Goal: Transaction & Acquisition: Purchase product/service

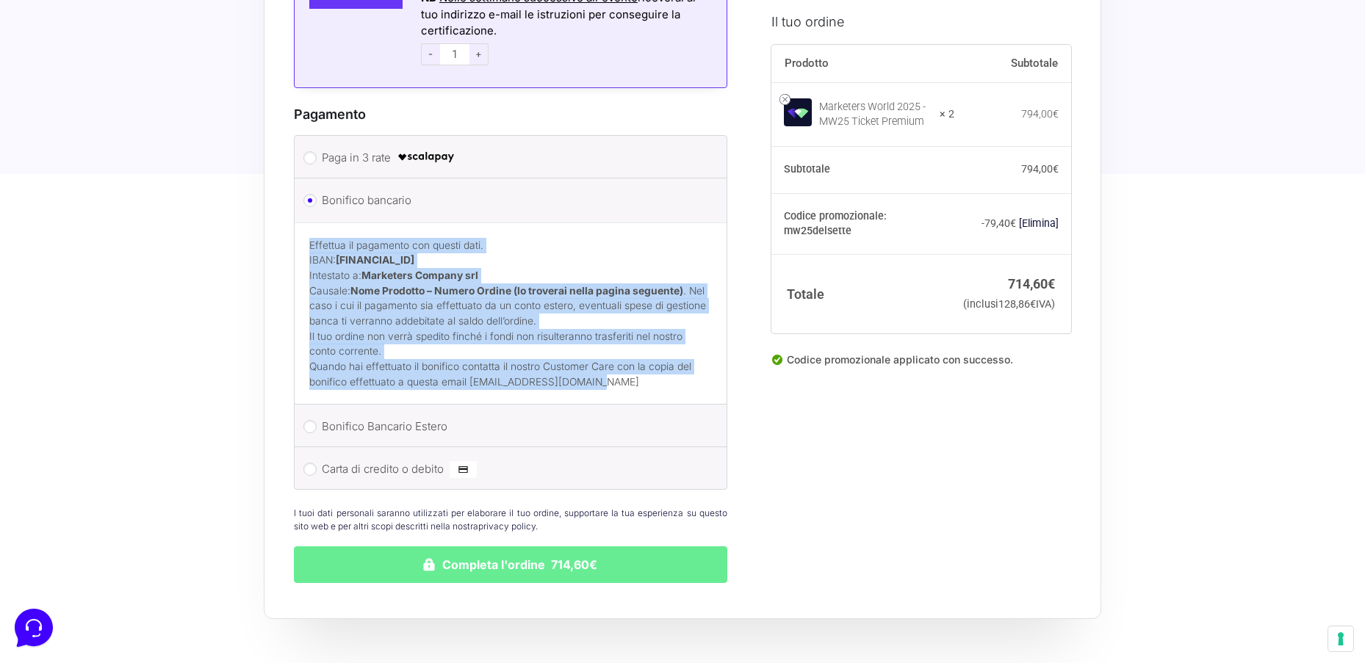
drag, startPoint x: 327, startPoint y: 288, endPoint x: 333, endPoint y: 273, distance: 16.5
click at [327, 288] on p "Effettua il pagamento con questi dati. IBAN: [FINANCIAL_ID] Intestato a: Market…" at bounding box center [510, 283] width 403 height 91
drag, startPoint x: 307, startPoint y: 225, endPoint x: 652, endPoint y: 359, distance: 370.6
click at [657, 373] on div "Effettua il pagamento con questi dati. IBAN: [FINANCIAL_ID] Intestato a: Market…" at bounding box center [511, 314] width 432 height 182
copy div "Effettua il pagamento con questi dati. IBAN: [FINANCIAL_ID] Intestato a: Market…"
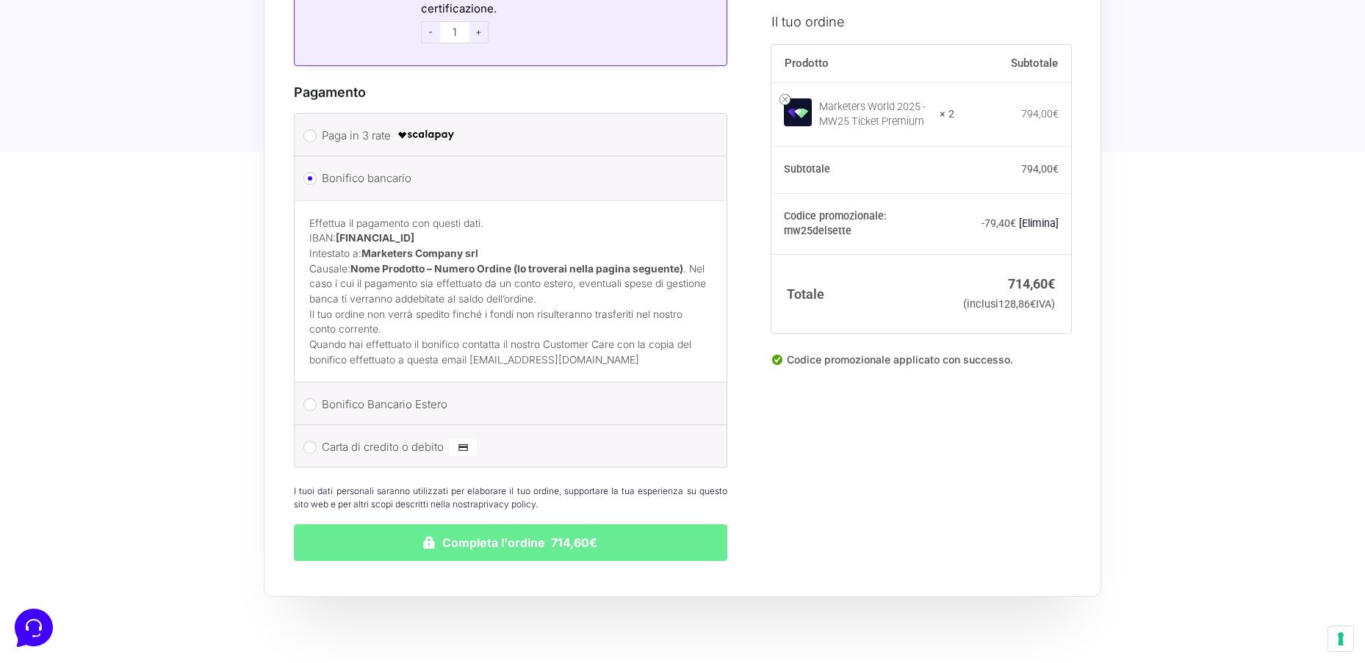
scroll to position [2023, 0]
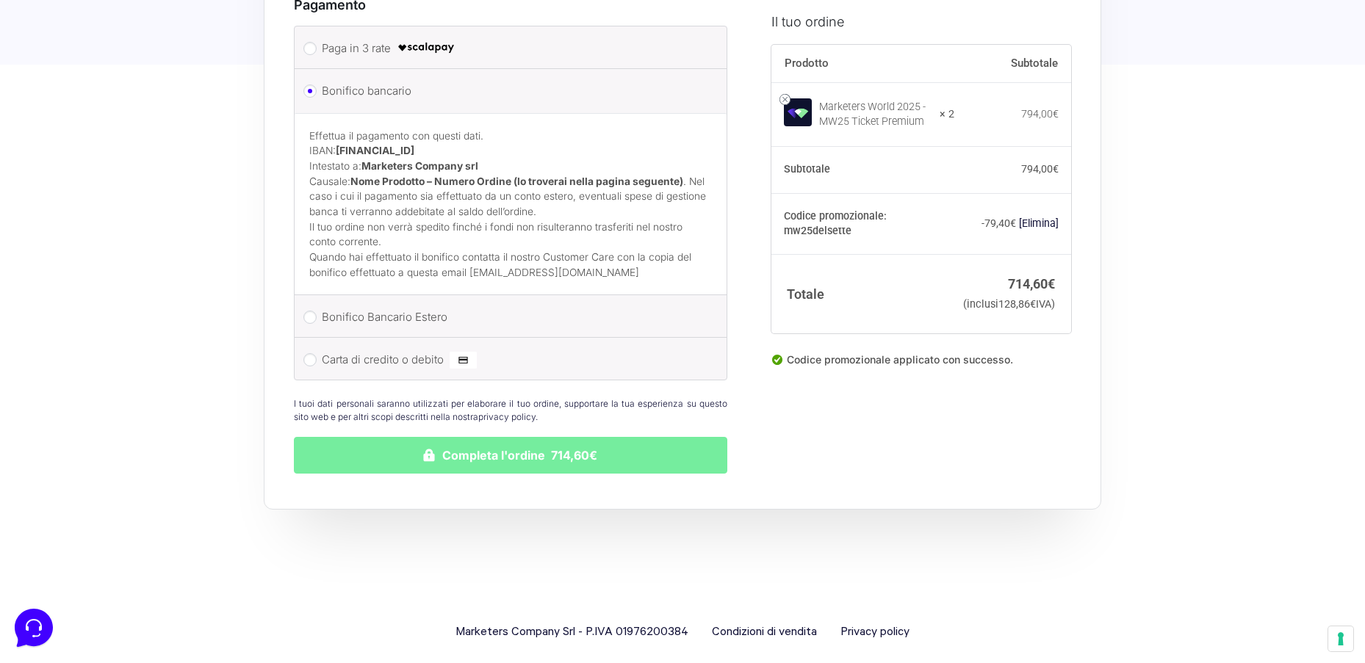
click at [486, 441] on button "Completa l'ordine 714,60€" at bounding box center [510, 455] width 433 height 37
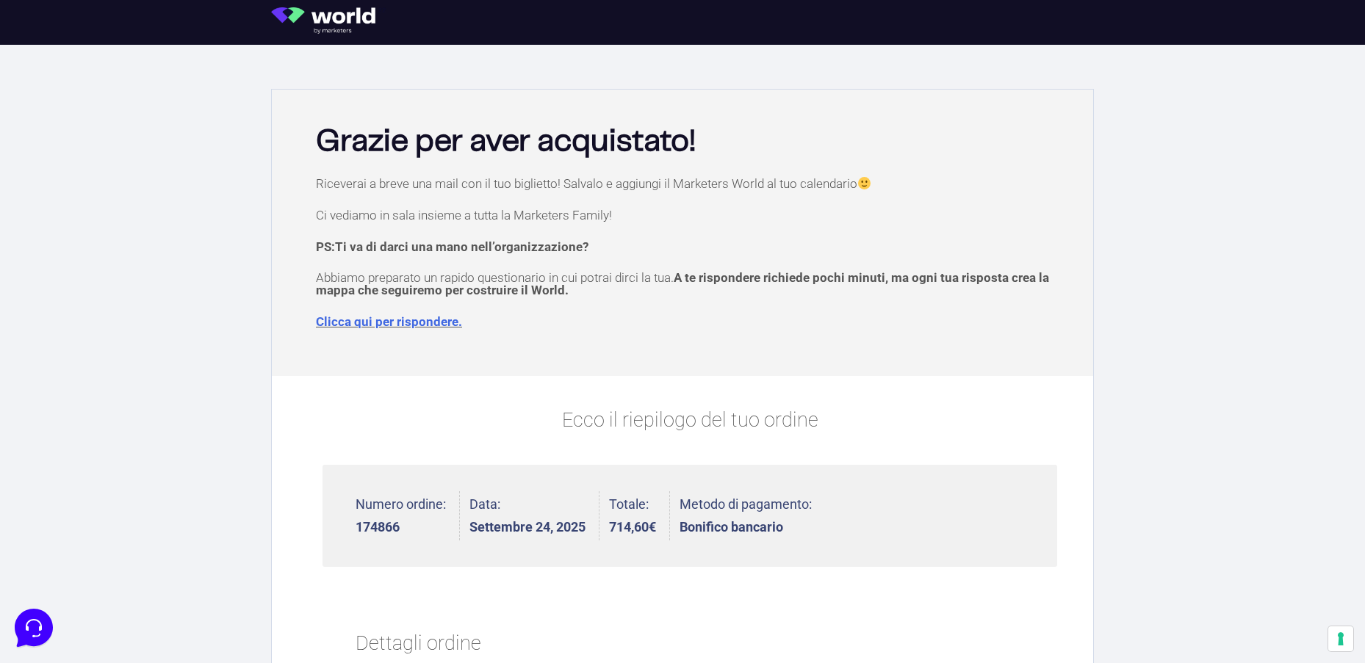
drag, startPoint x: 310, startPoint y: 187, endPoint x: 867, endPoint y: 181, distance: 557.0
click at [869, 183] on div "Riceverai a breve una mail con il tuo biglietto! Salvalo e aggiungi il Marketer…" at bounding box center [682, 273] width 807 height 192
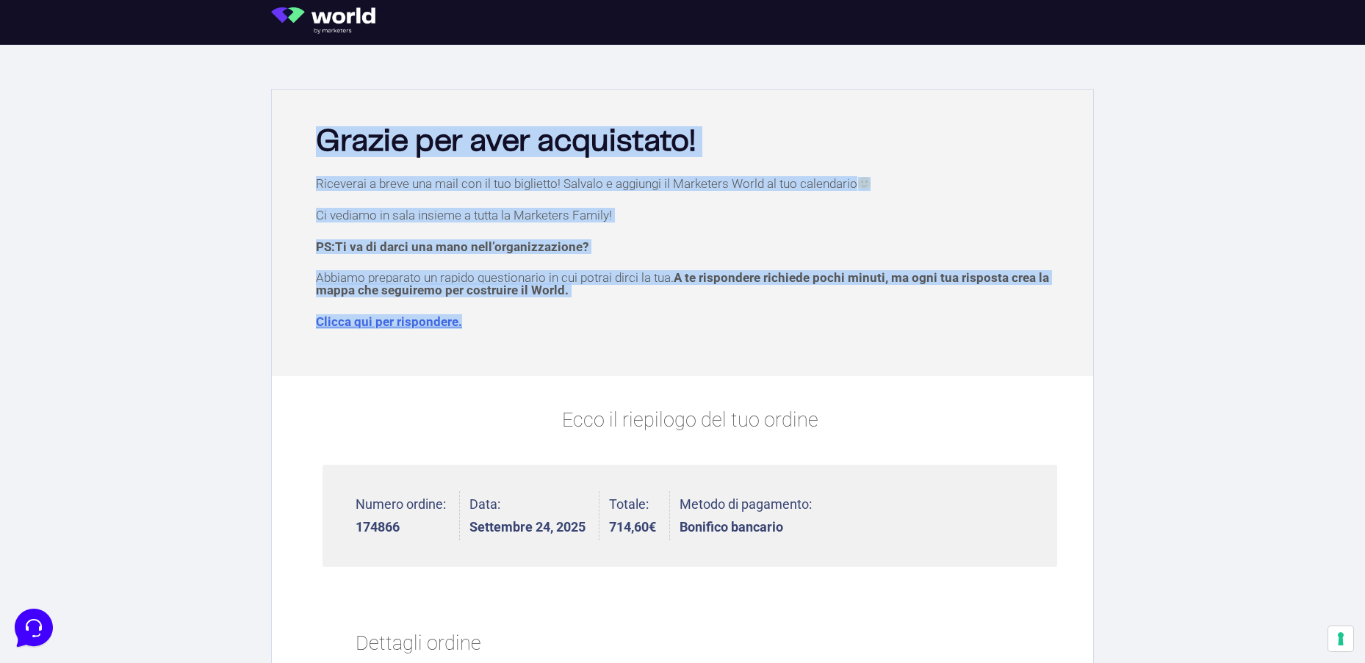
drag, startPoint x: 312, startPoint y: 134, endPoint x: 501, endPoint y: 313, distance: 260.4
click at [503, 323] on div "Grazie per aver acquistato! Riceverai a breve una mail con il tuo biglietto! Sa…" at bounding box center [682, 233] width 821 height 287
copy div "Grazie per aver acquistato! Riceverai a breve una mail con il tuo biglietto! Sa…"
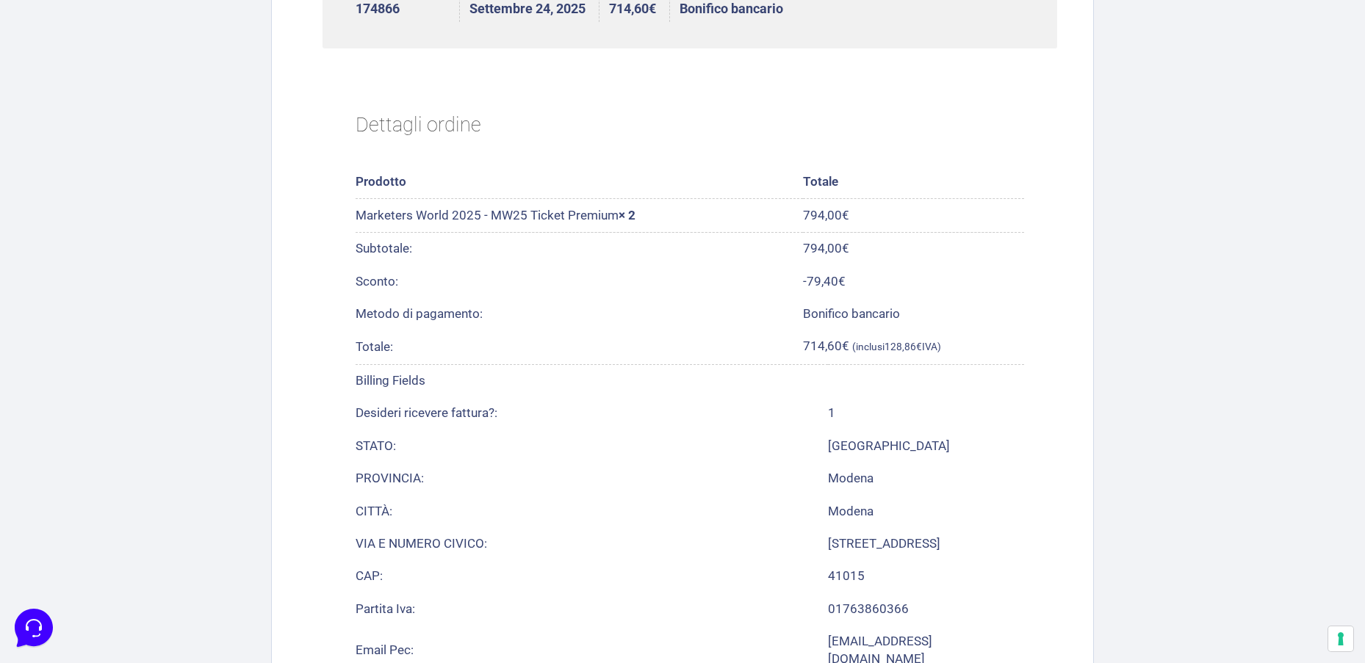
scroll to position [517, 0]
drag, startPoint x: 381, startPoint y: 215, endPoint x: 619, endPoint y: 220, distance: 238.9
click at [618, 220] on td "Marketers World 2025 - MW25 Ticket Premium × 2" at bounding box center [579, 217] width 447 height 33
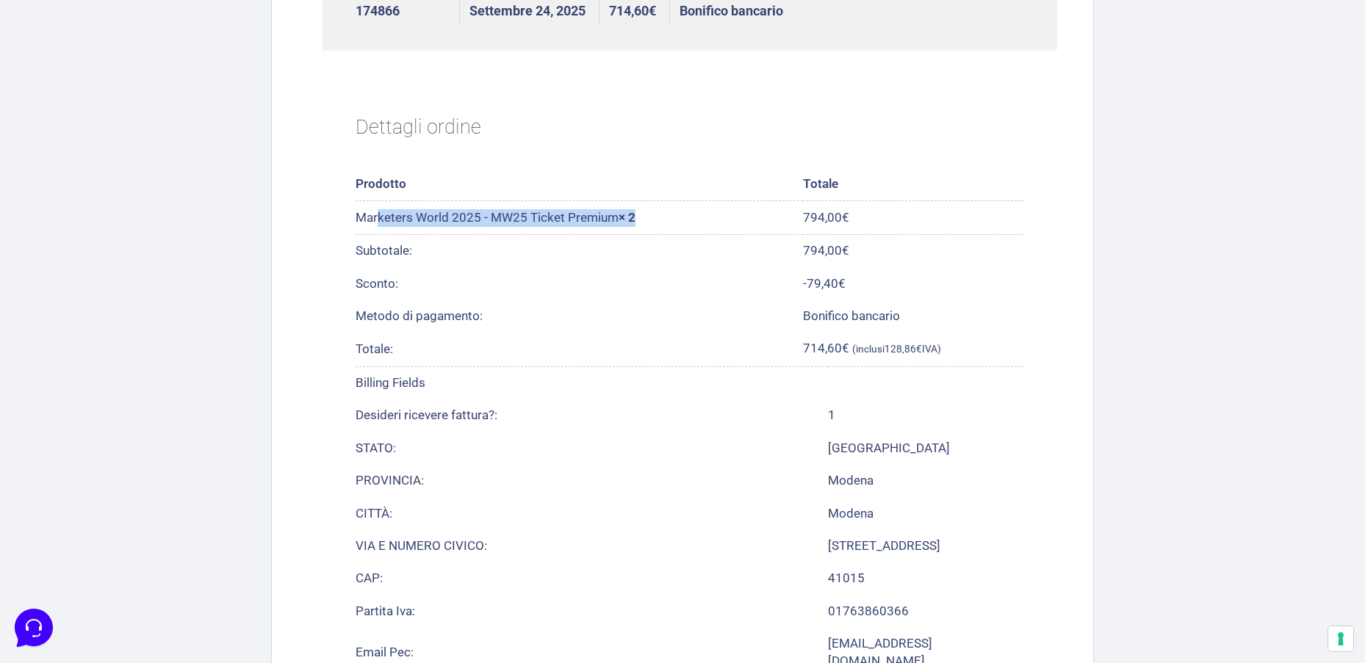
drag, startPoint x: 653, startPoint y: 215, endPoint x: 337, endPoint y: 151, distance: 322.9
click at [356, 215] on td "Marketers World 2025 - MW25 Ticket Premium × 2" at bounding box center [579, 217] width 447 height 33
copy td "Marketers World 2025 - MW25 Ticket Premium × 2"
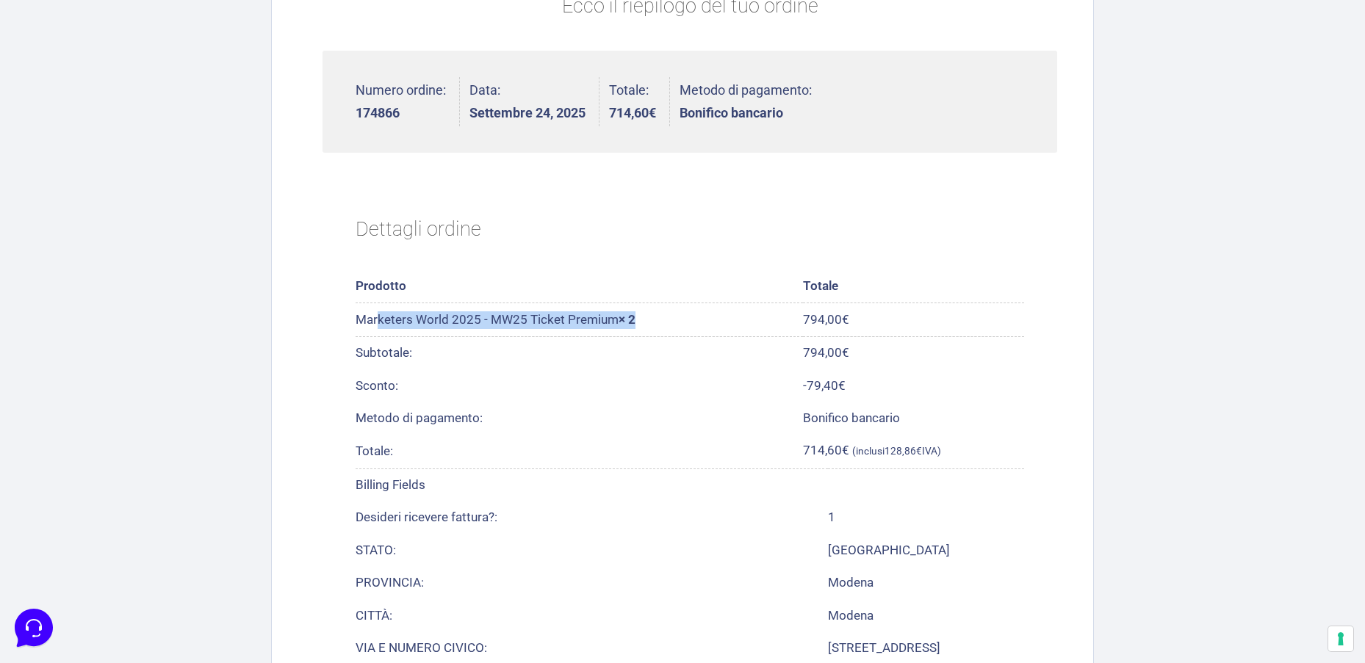
scroll to position [399, 0]
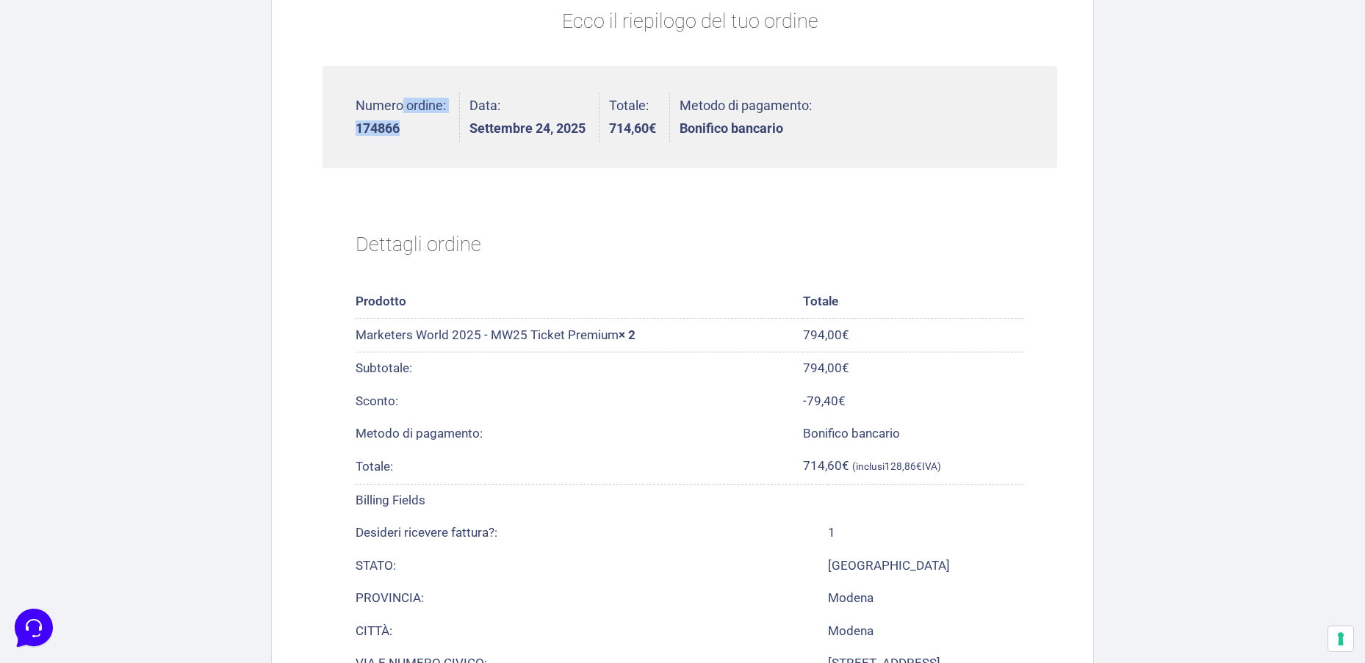
drag, startPoint x: 365, startPoint y: 129, endPoint x: 410, endPoint y: 127, distance: 44.9
click at [409, 132] on ul "Numero ordine: 174866 Data: Settembre 24, 2025 Totale: 714,60 € Metodo di pagam…" at bounding box center [690, 117] width 735 height 102
click at [409, 137] on li "Numero ordine: 174866" at bounding box center [408, 117] width 104 height 49
drag, startPoint x: 402, startPoint y: 129, endPoint x: 350, endPoint y: 96, distance: 61.4
click at [364, 129] on strong "174866" at bounding box center [401, 128] width 90 height 13
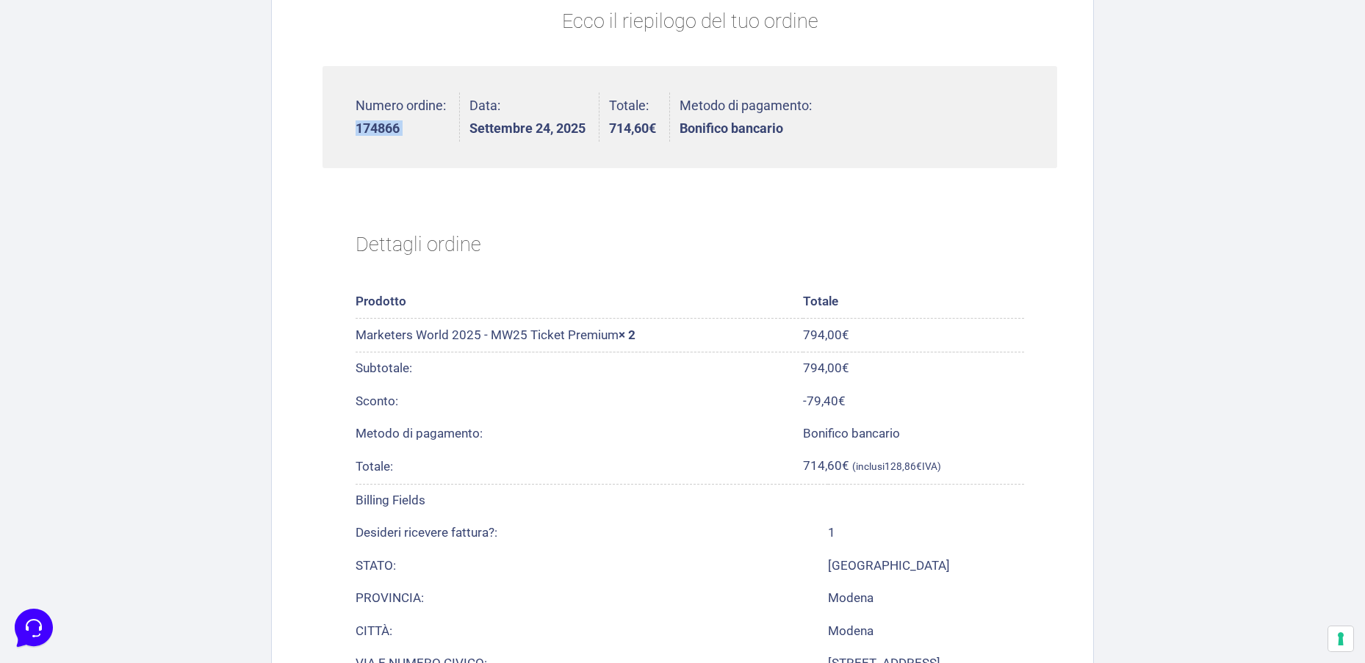
copy li "174866"
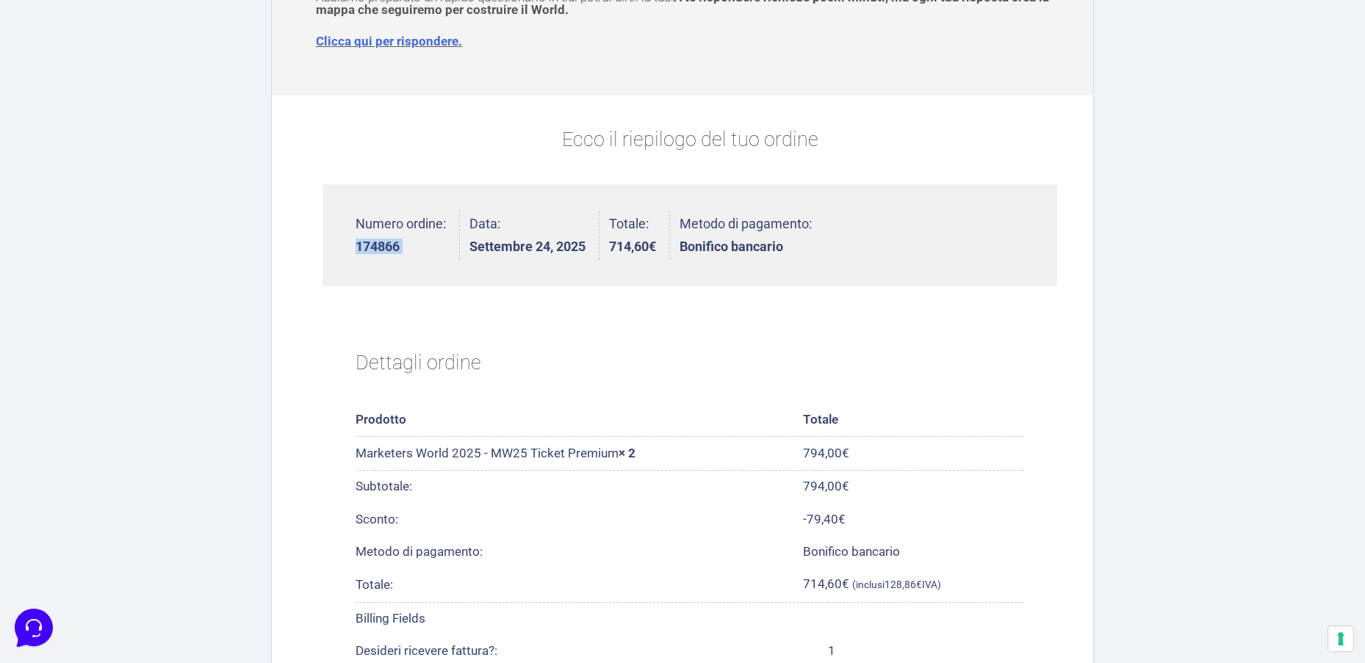
scroll to position [0, 0]
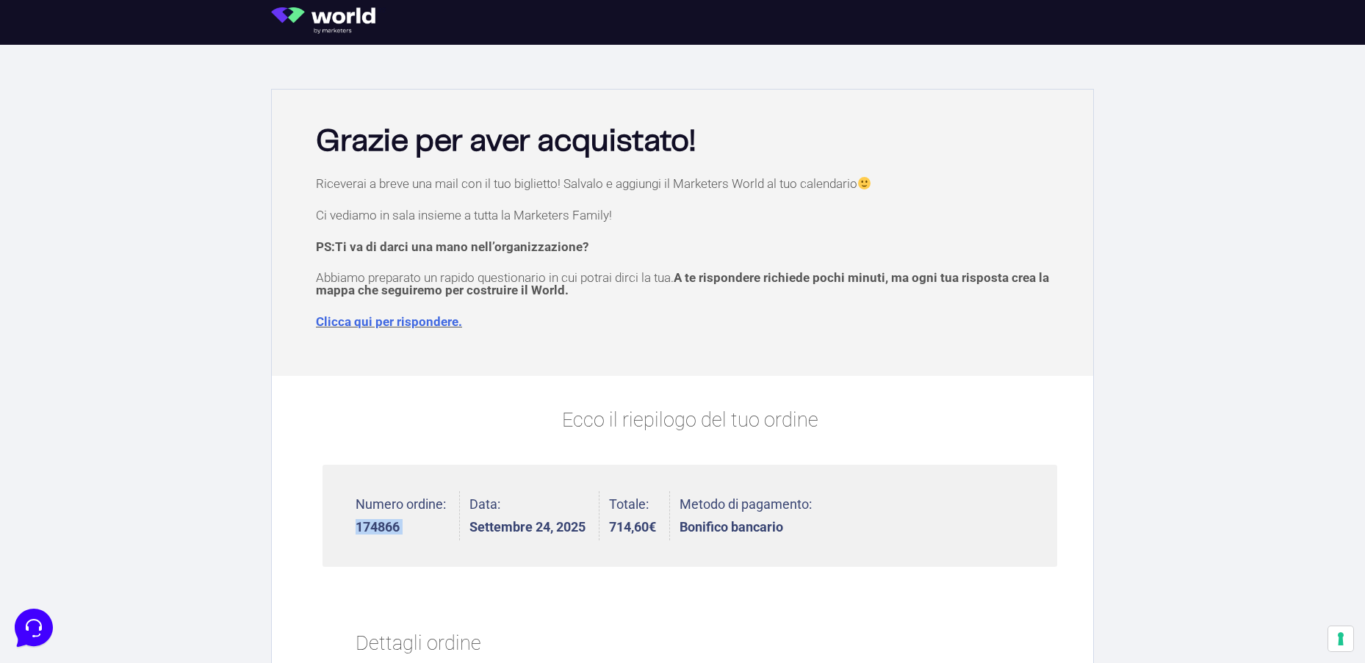
drag, startPoint x: 328, startPoint y: 21, endPoint x: 281, endPoint y: 13, distance: 46.9
click at [327, 21] on img at bounding box center [328, 20] width 115 height 26
click at [333, 21] on img at bounding box center [328, 20] width 115 height 26
click at [386, 321] on link "Clicca qui per rispondere." at bounding box center [389, 321] width 146 height 15
